Goal: Task Accomplishment & Management: Use online tool/utility

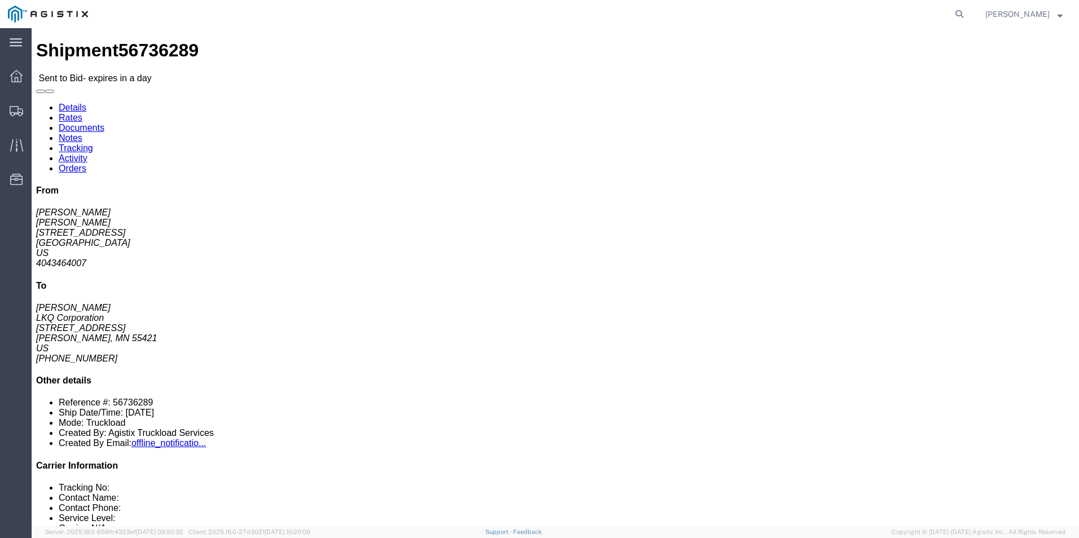
click div "22 Pallet(s) Standard (Not Stackable) Total weight: 14000.00 LBS Carton count: …"
click link "Enter / Modify Bid"
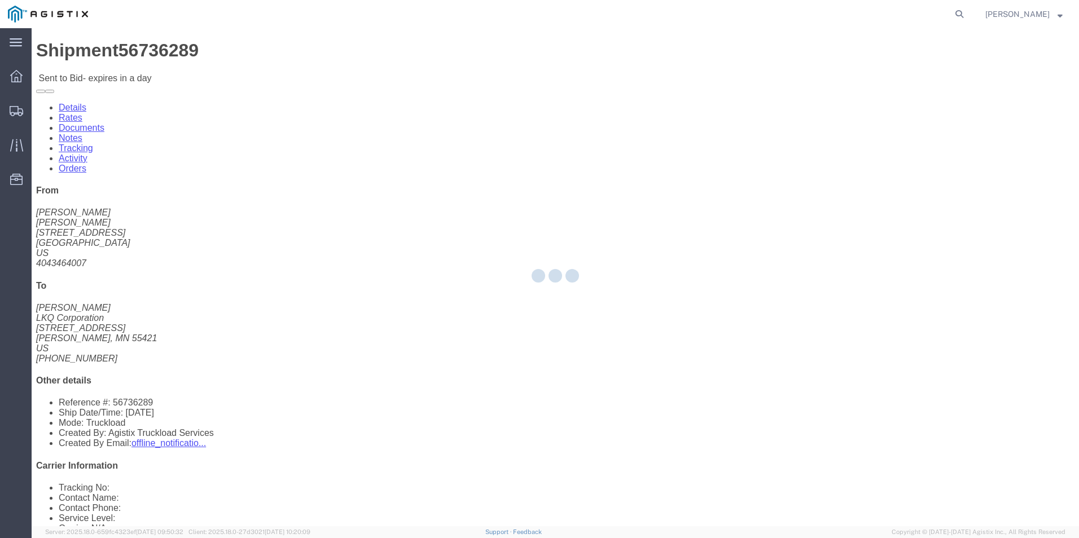
select select "18393"
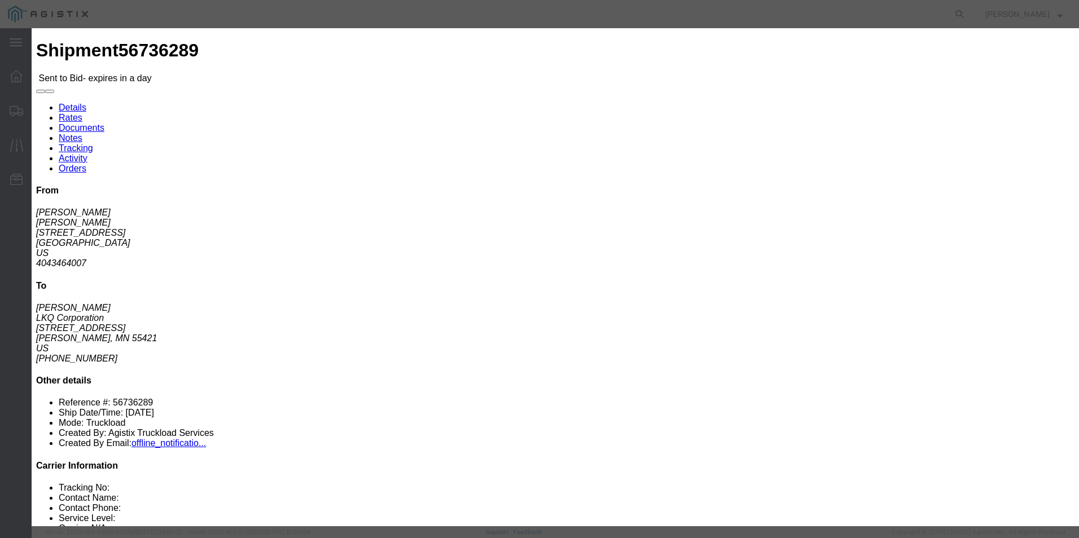
click select "Select Guaranteed Next Day Rail TL Standard 3 - 5 Day"
drag, startPoint x: 590, startPoint y: 102, endPoint x: 590, endPoint y: 109, distance: 6.8
click select "Select Guaranteed Next Day Rail TL Standard 3 - 5 Day"
select select "35343"
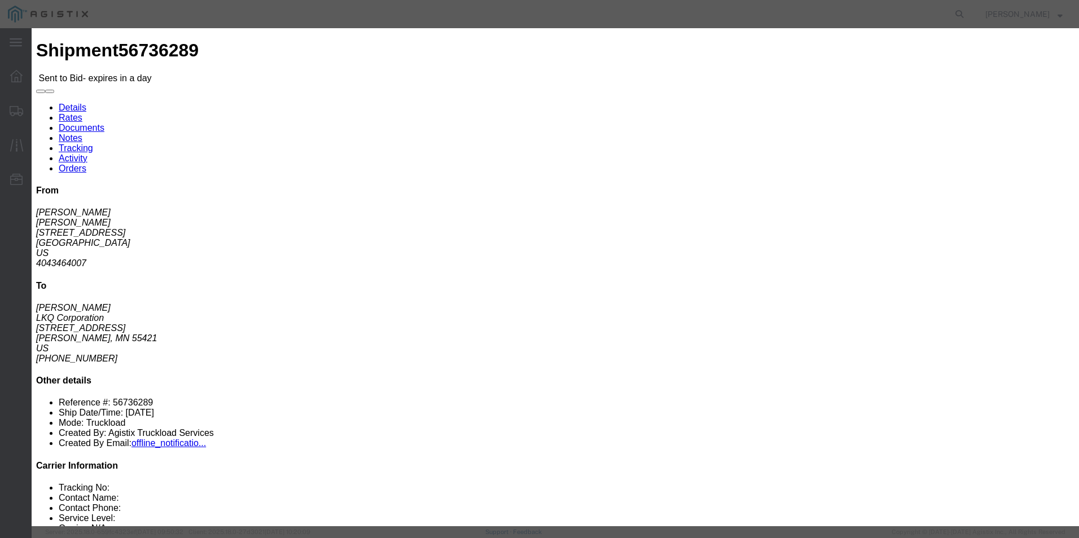
click select "Select Guaranteed Next Day Rail TL Standard 3 - 5 Day"
click div "Bid Information Vendor Select ITS Logistics Service Level Select Guaranteed Nex…"
click input "text"
type input "ITS BID"
click select "Select Air Less than Truckload Multi-Leg Ocean Freight Rail Small Parcel Truckl…"
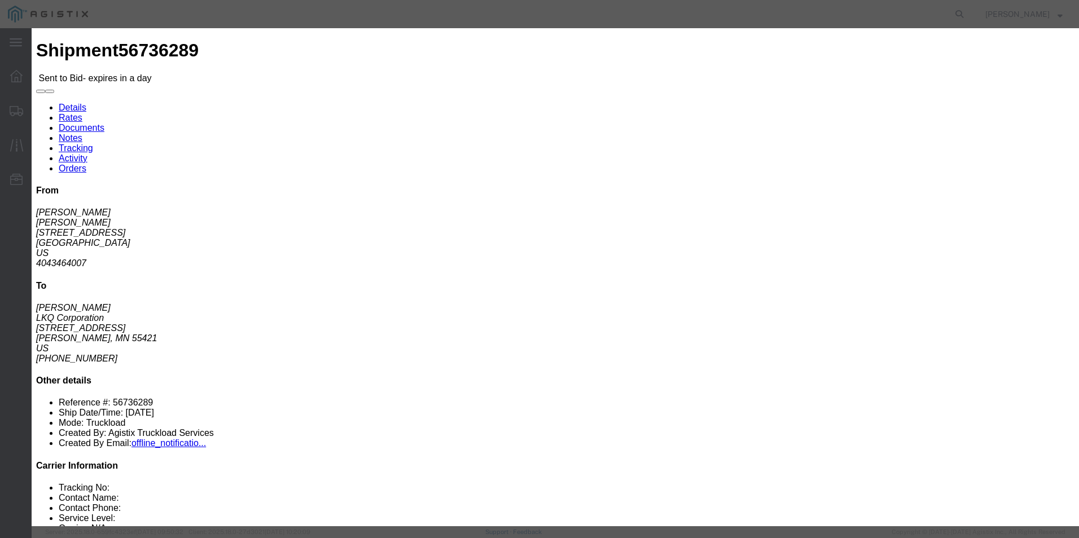
select select "TL"
click select "Select Air Less than Truckload Multi-Leg Ocean Freight Rail Small Parcel Truckl…"
click input "number"
type input "2847"
click button "Submit"
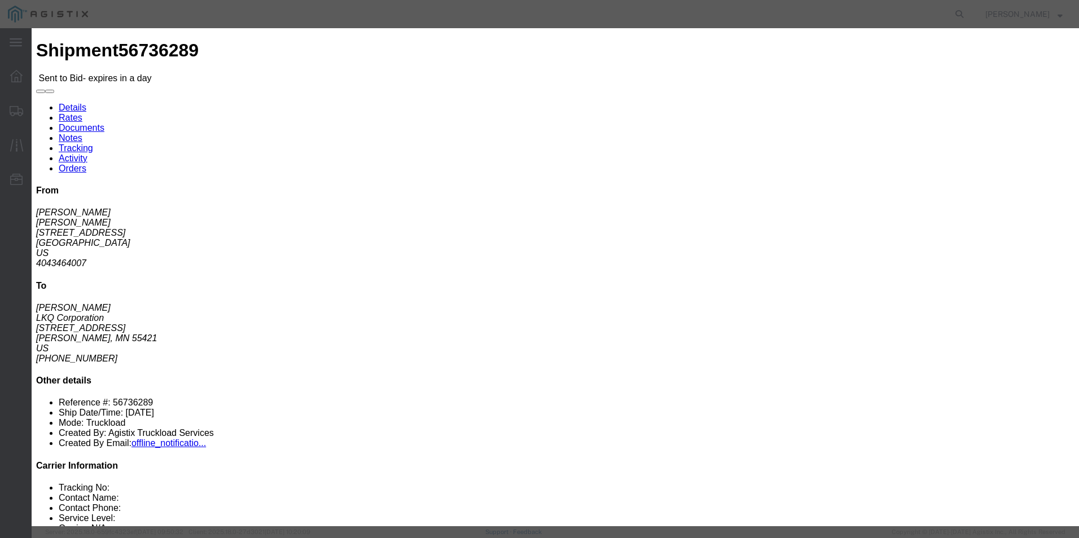
click label "Accept Terms"
click input "Accept Terms"
checkbox input "true"
click button "Submit"
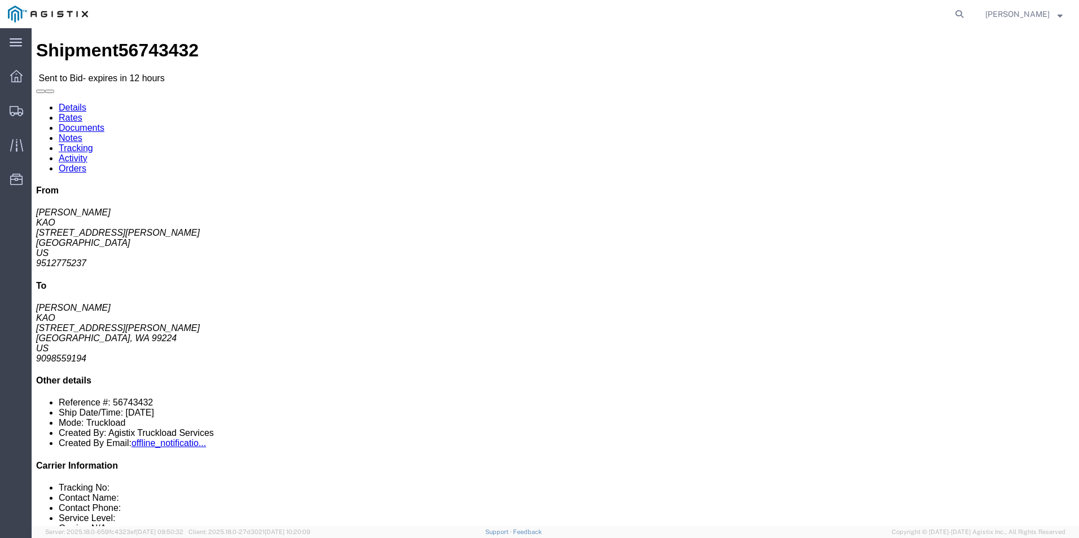
click link "Enter / Modify Bid"
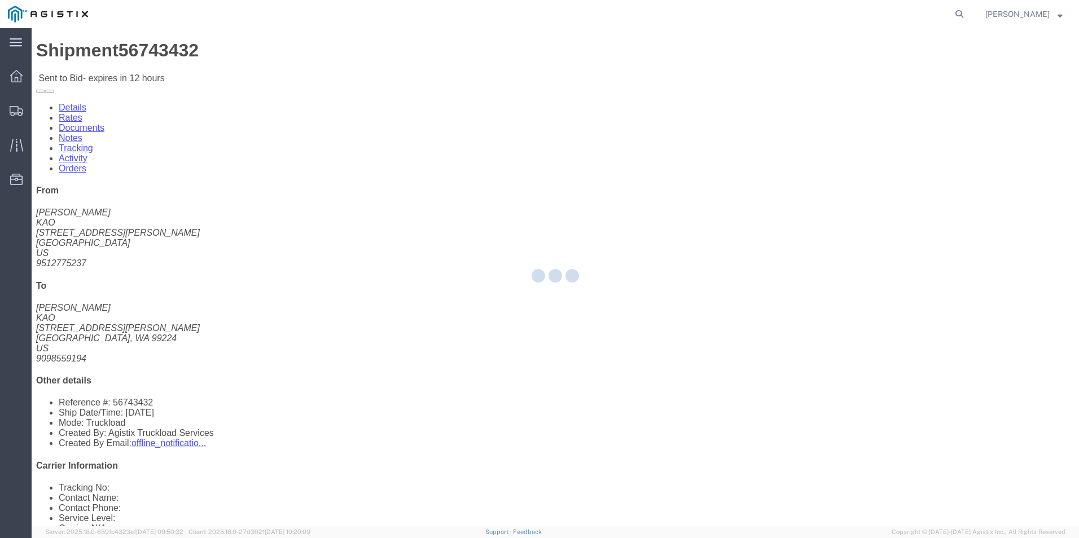
select select "18393"
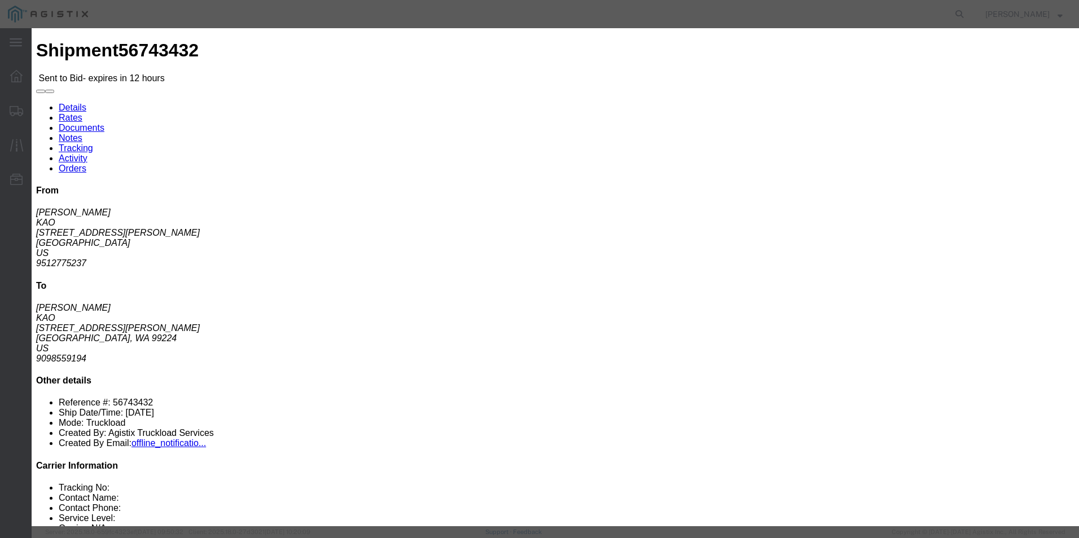
click select "Select Guaranteed Next Day Rail TL Standard 3 - 5 Day"
select select "35343"
click select "Select Guaranteed Next Day Rail TL Standard 3 - 5 Day"
click input "text"
type input "ITS BID"
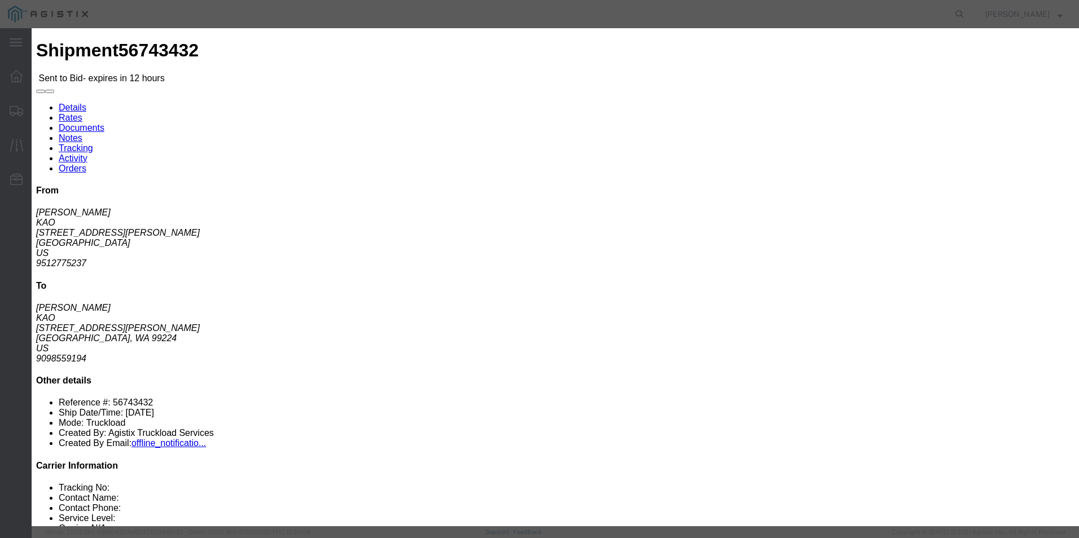
click select "Select Air Less than Truckload Multi-Leg Ocean Freight Rail Small Parcel Truckl…"
select select "TL"
click select "Select Air Less than Truckload Multi-Leg Ocean Freight Rail Small Parcel Truckl…"
click input "number"
type input "4389"
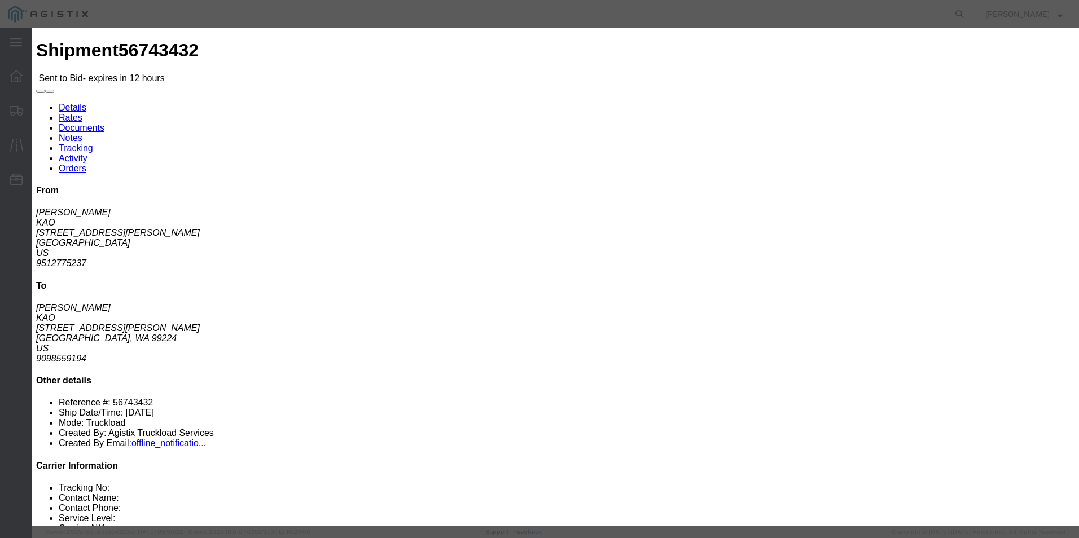
click button "Submit"
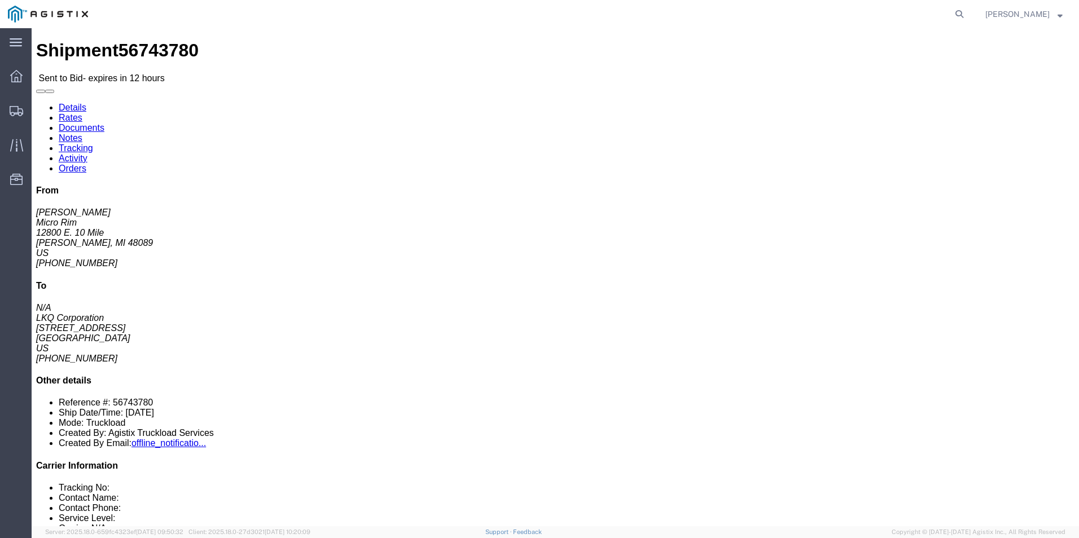
drag, startPoint x: 367, startPoint y: 178, endPoint x: 367, endPoint y: 209, distance: 31.6
click div "Ship To LKQ Corporation (N/A) 3064 [STREET_ADDRESS] [PHONE_NUMBER]"
click address "LKQ Corporation (N/A) 3064 [STREET_ADDRESS] [PHONE_NUMBER]"
click button "button"
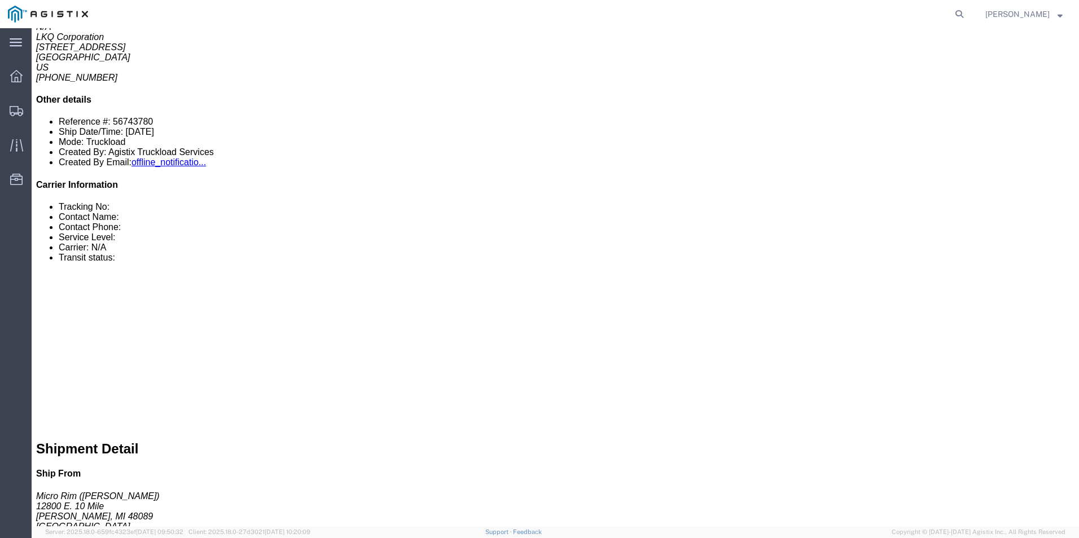
scroll to position [282, 0]
click link "Enter / Modify Bid"
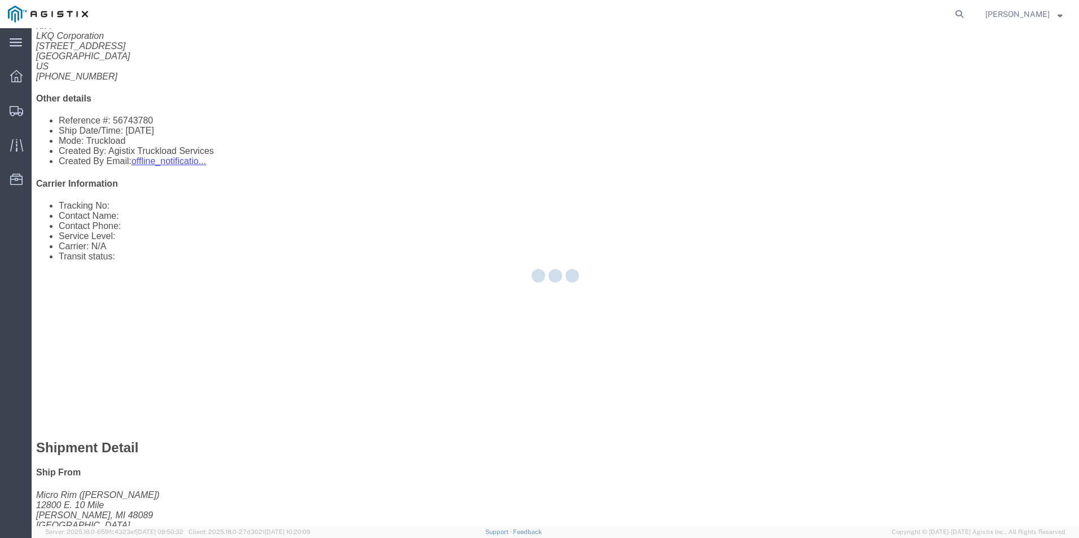
select select "18393"
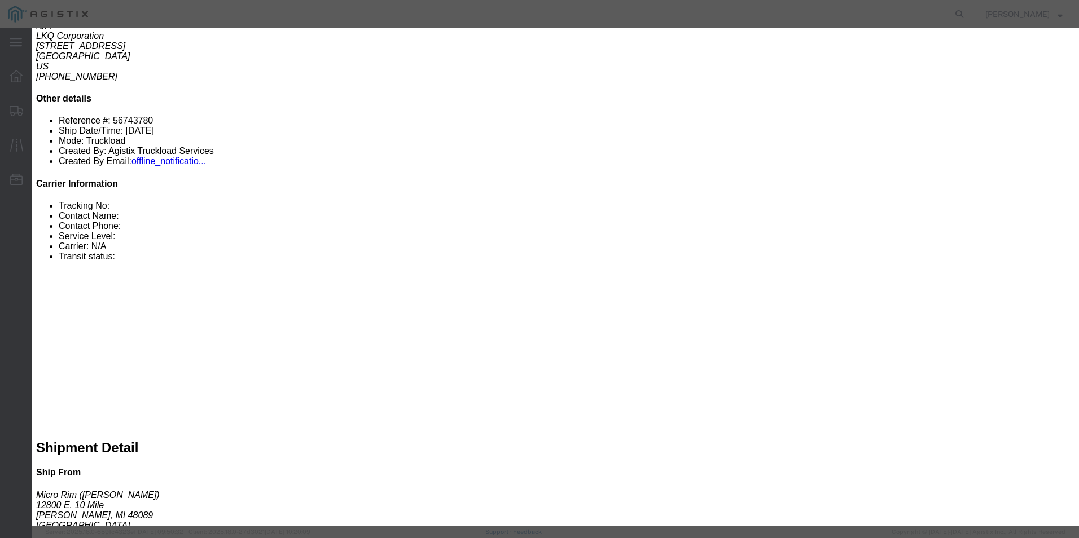
click select "Select Guaranteed Next Day Rail TL Standard 3 - 5 Day"
select select "38971"
click select "Select Guaranteed Next Day Rail TL Standard 3 - 5 Day"
click h3 "Bid Information"
click input "text"
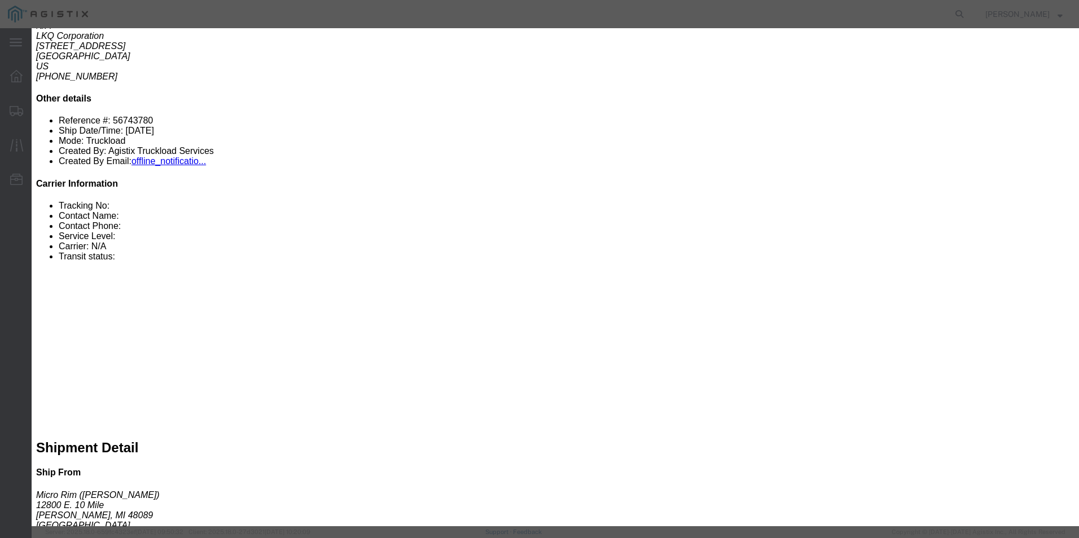
type input "ITS BID"
click div "Mode Select Air Less than Truckload Multi-Leg Ocean Freight Rail Small Parcel T…"
click select "Select Air Less than Truckload Multi-Leg Ocean Freight Rail Small Parcel Truckl…"
select select "TL"
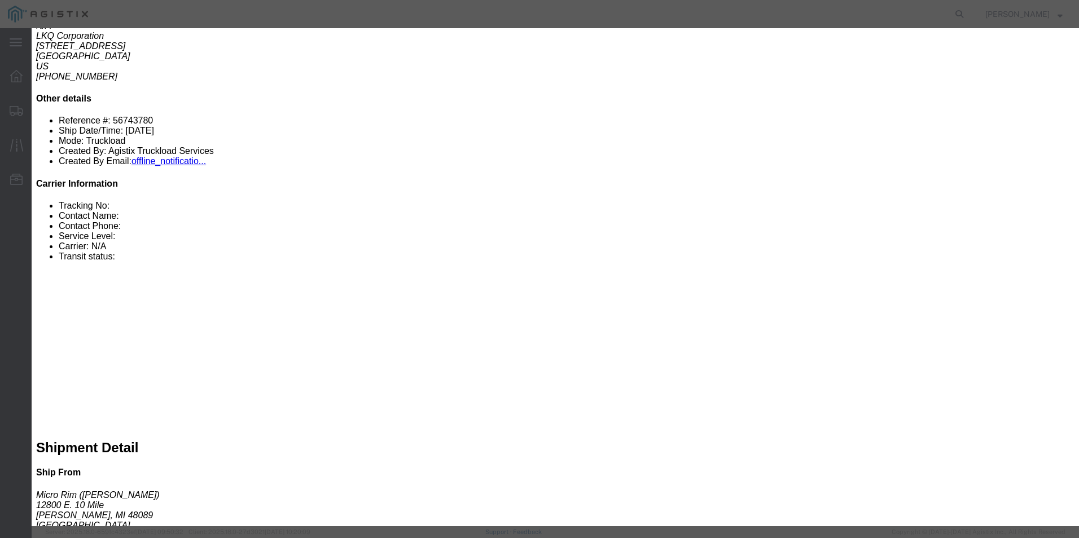
click select "Select Air Less than Truckload Multi-Leg Ocean Freight Rail Small Parcel Truckl…"
click input "number"
type input "1992"
click button "Submit"
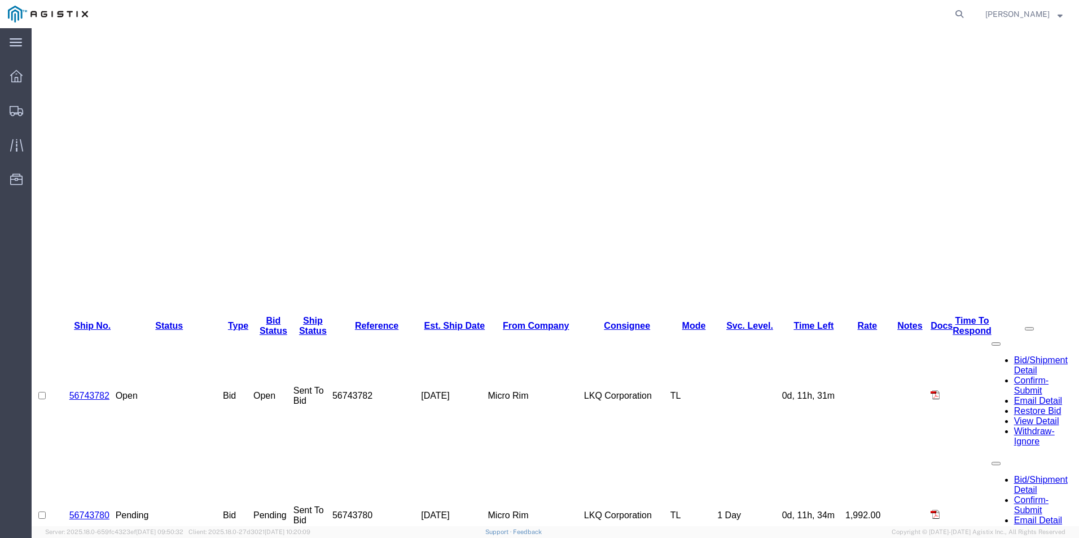
scroll to position [0, 0]
